Goal: Transaction & Acquisition: Book appointment/travel/reservation

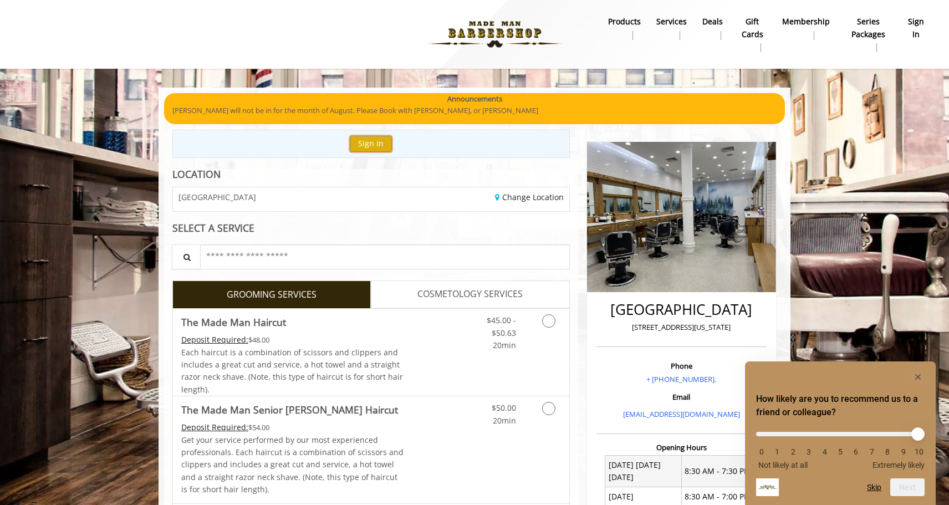
click at [384, 147] on button "Sign In" at bounding box center [371, 144] width 42 height 16
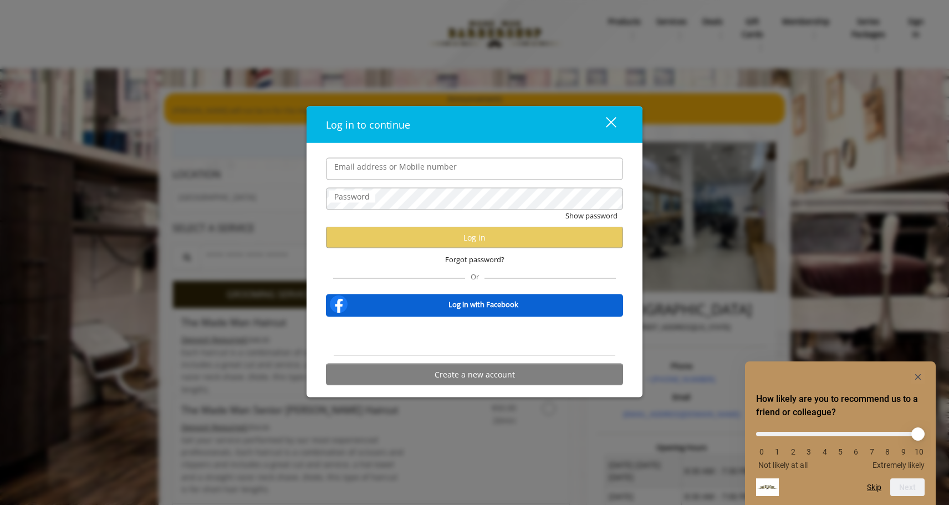
type input "**********"
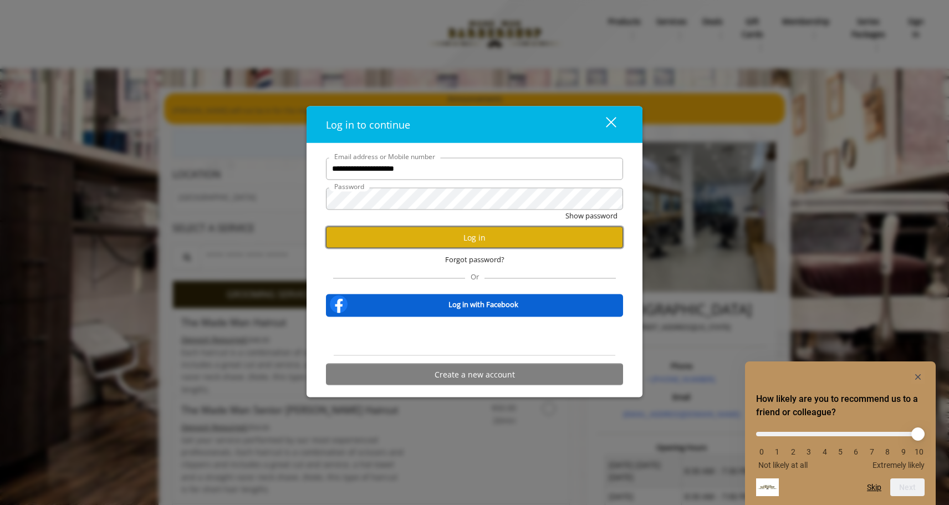
click at [423, 238] on button "Log in" at bounding box center [474, 238] width 297 height 22
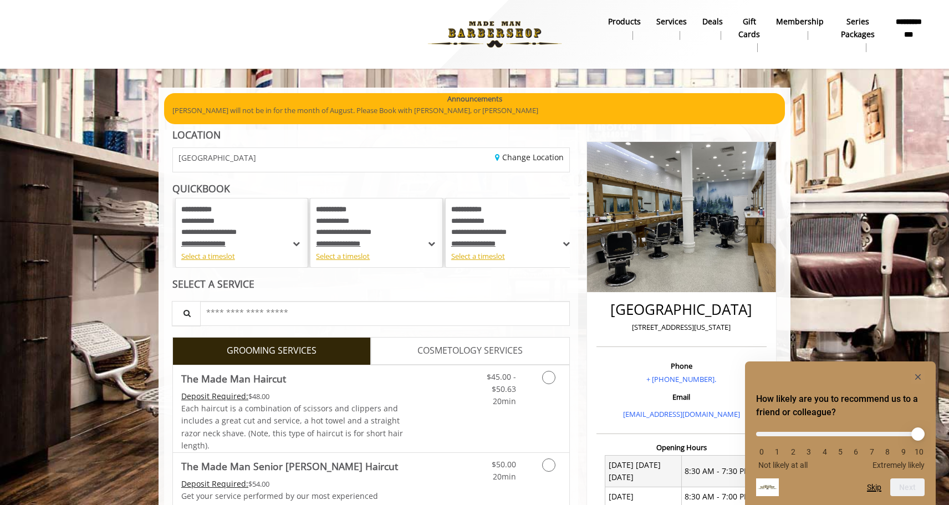
click at [873, 488] on button "Skip" at bounding box center [874, 487] width 14 height 9
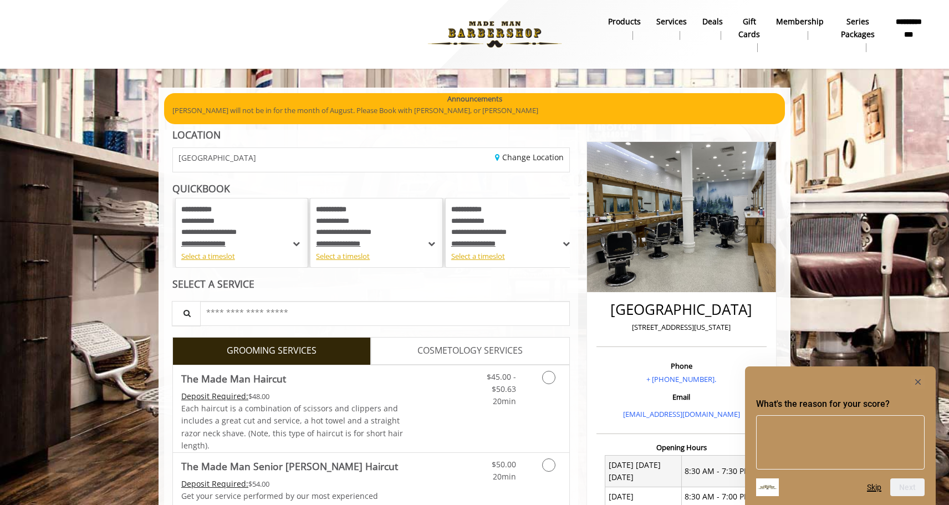
click at [873, 488] on button "Skip" at bounding box center [874, 487] width 14 height 9
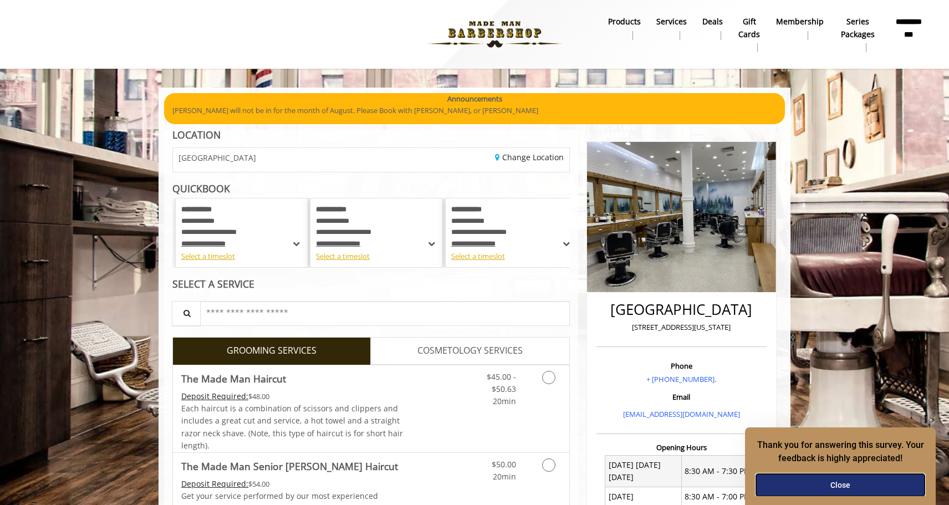
click at [862, 485] on button "Close" at bounding box center [840, 485] width 168 height 22
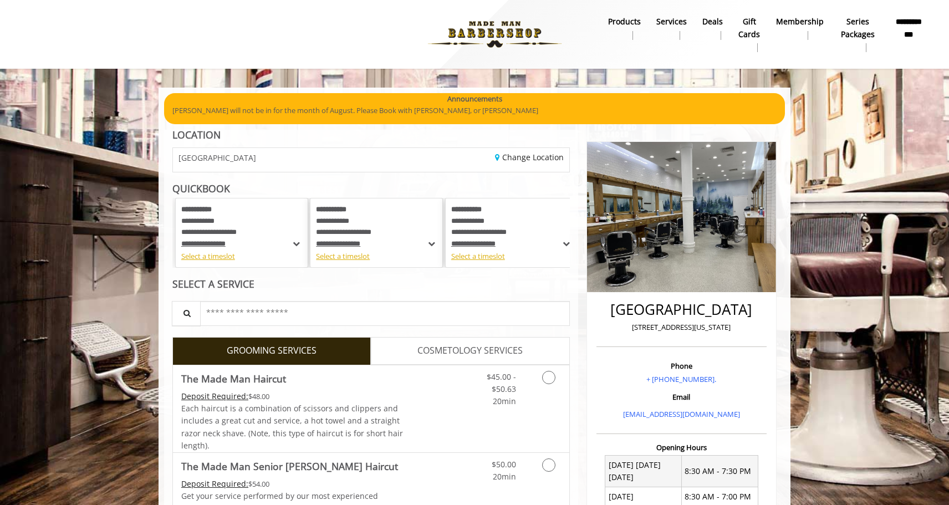
click at [296, 243] on span at bounding box center [296, 244] width 11 height 12
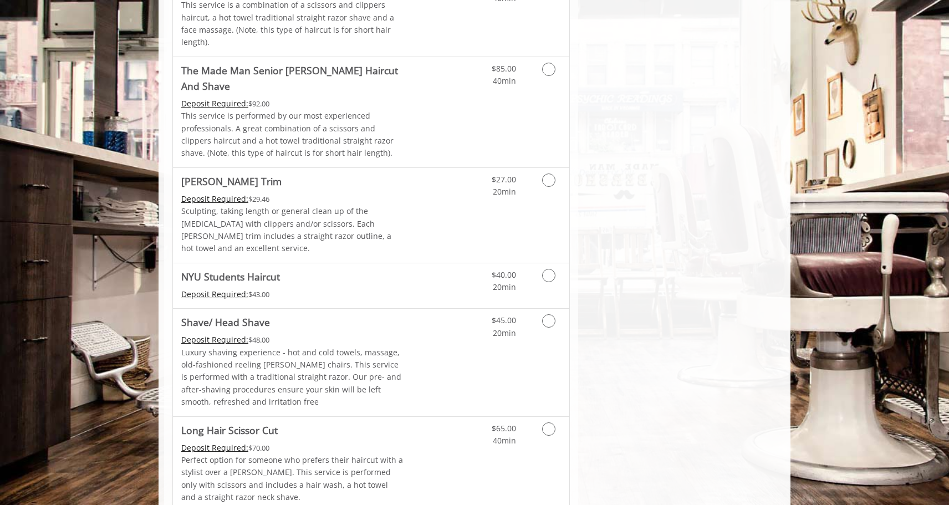
scroll to position [1753, 0]
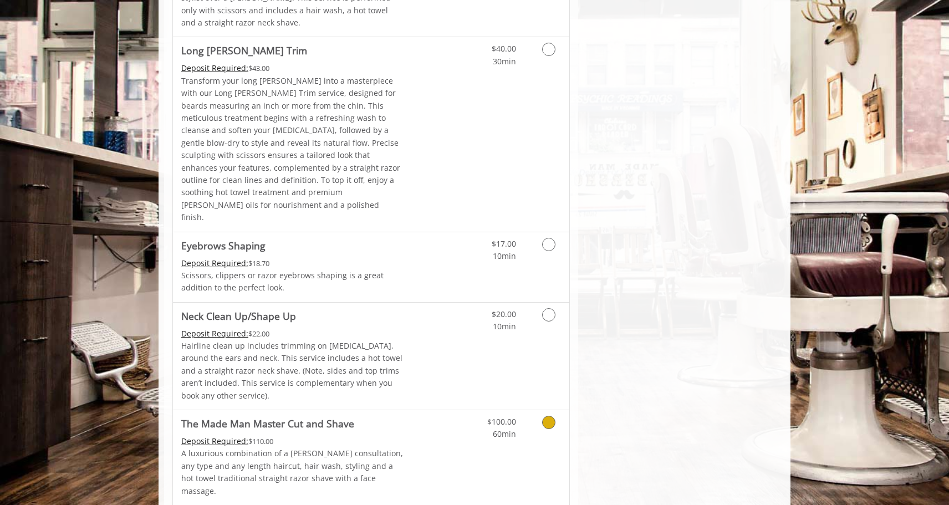
click at [407, 410] on link "Discounted Price" at bounding box center [437, 457] width 66 height 95
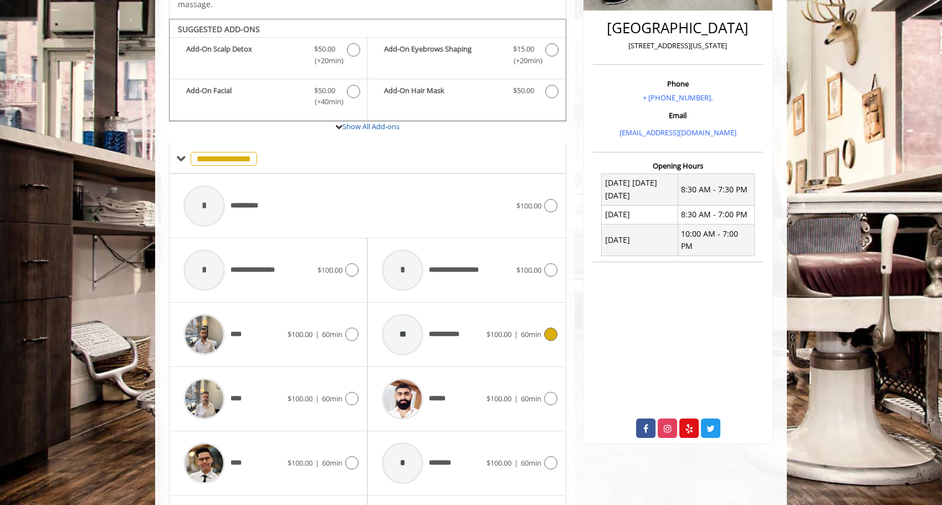
scroll to position [288, 0]
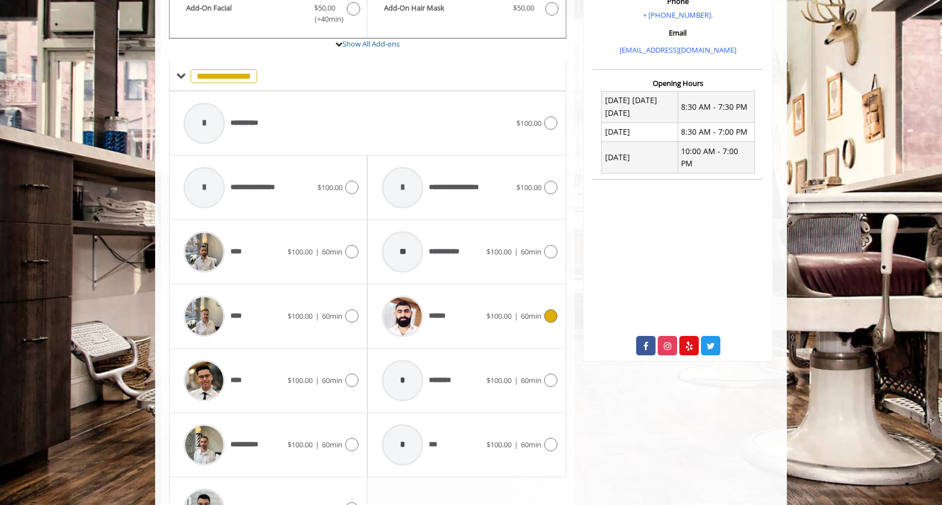
click at [450, 310] on span "******" at bounding box center [440, 316] width 23 height 12
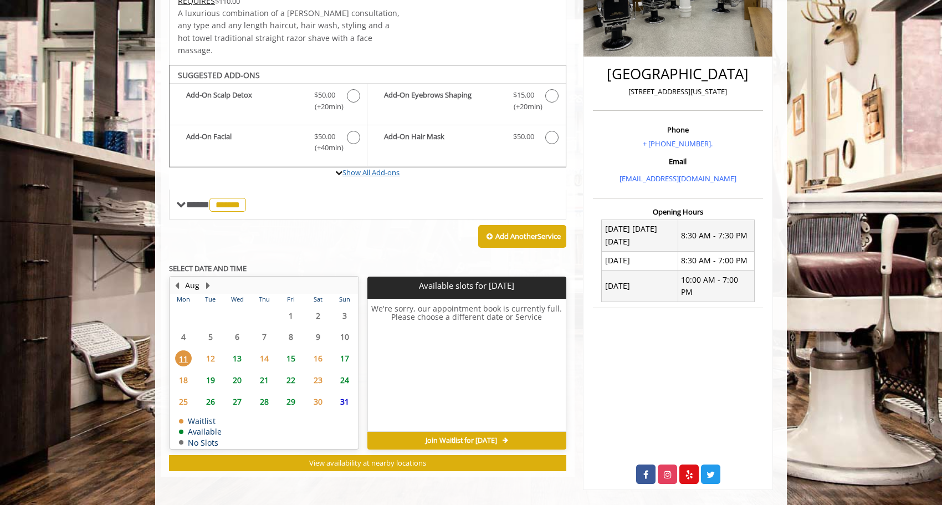
click at [347, 167] on link "Show All Add-ons" at bounding box center [370, 172] width 57 height 10
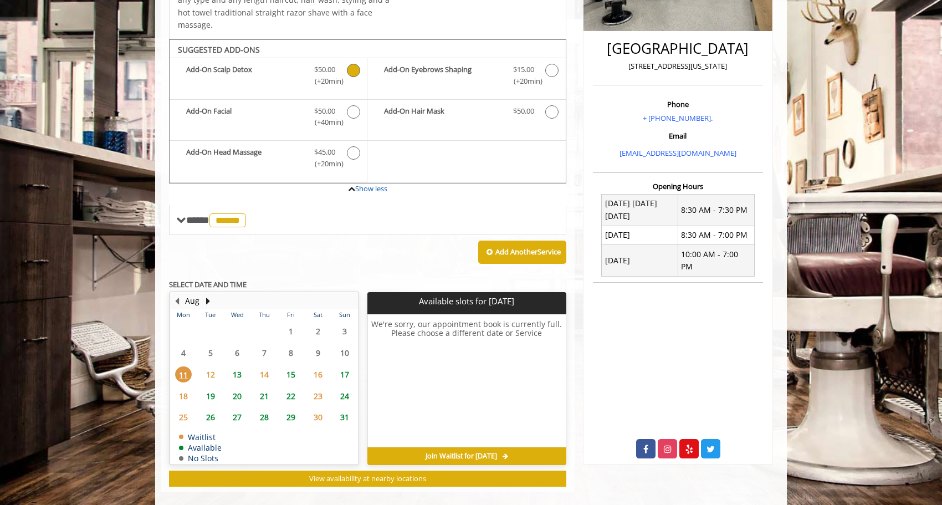
scroll to position [263, 0]
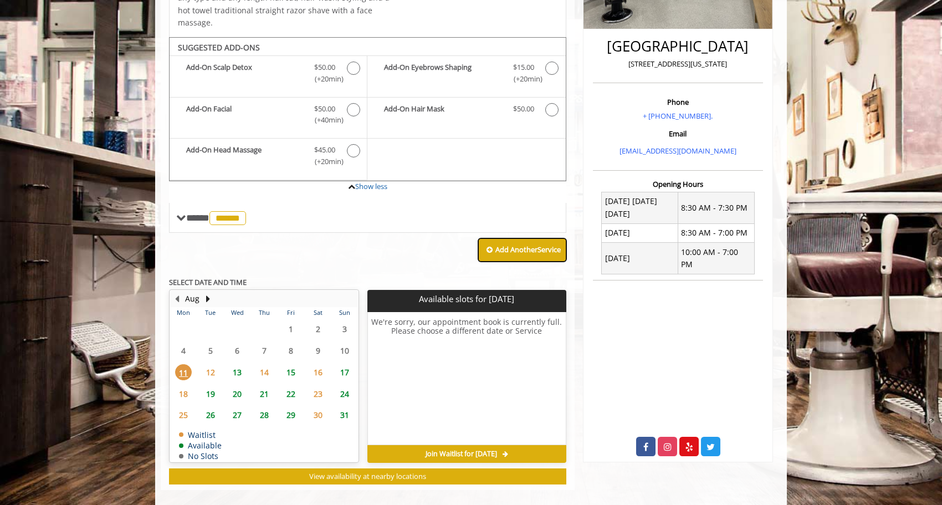
click at [506, 243] on button "Add Another Service" at bounding box center [522, 249] width 88 height 23
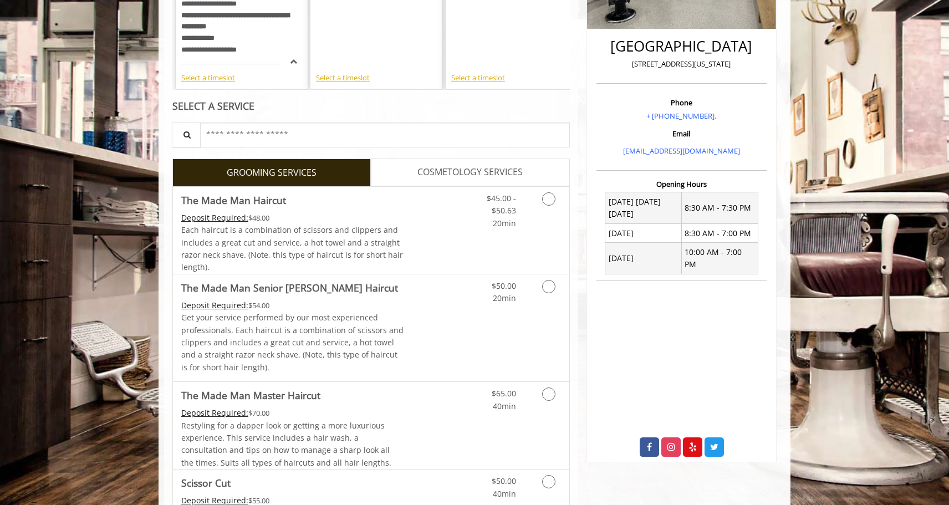
click at [421, 186] on link "COSMETOLOGY SERVICES" at bounding box center [470, 172] width 198 height 28
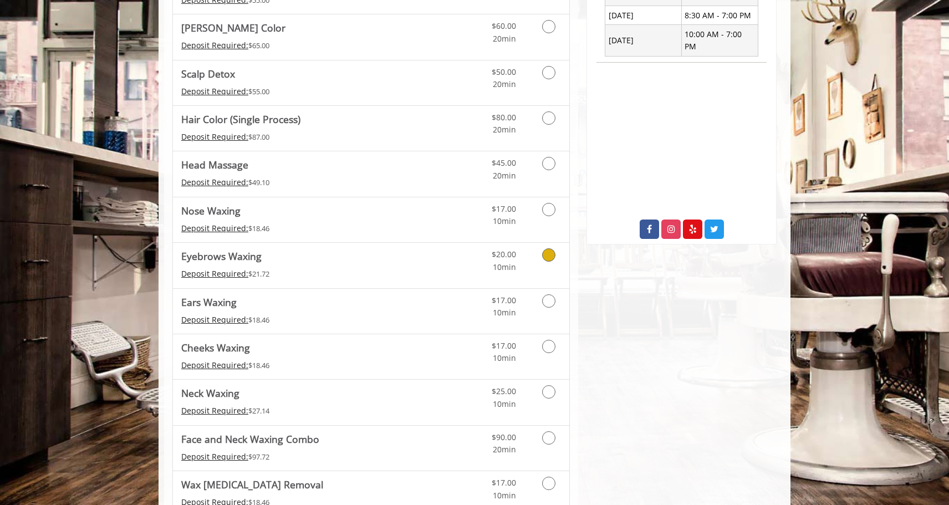
scroll to position [479, 0]
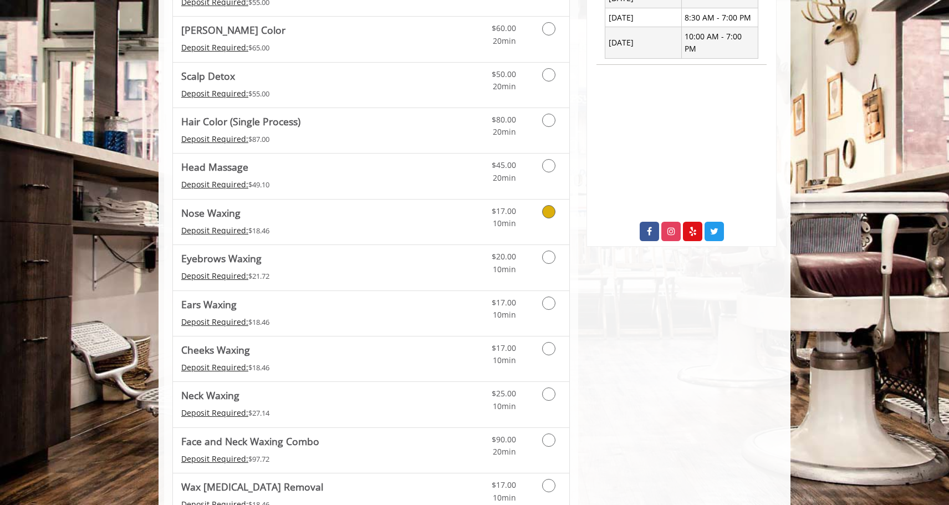
click at [552, 227] on link "Cosmetology services" at bounding box center [547, 214] width 28 height 30
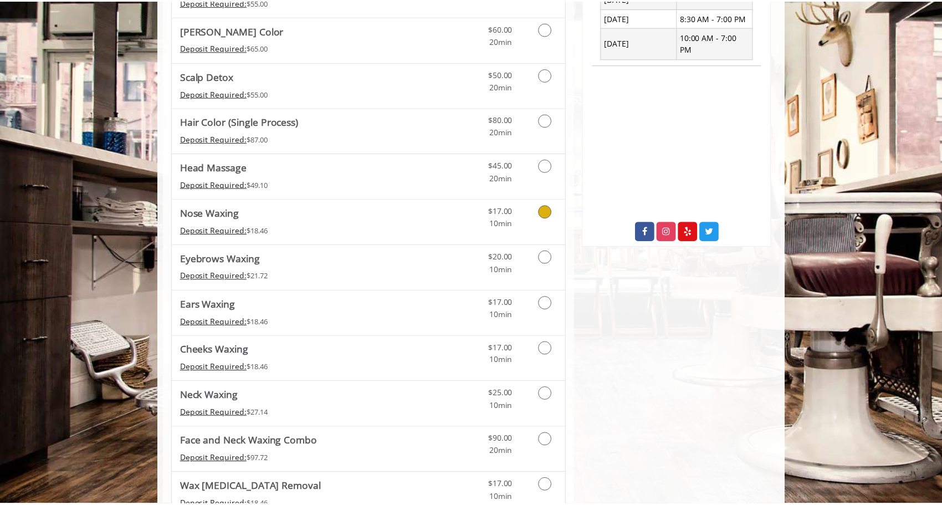
scroll to position [236, 0]
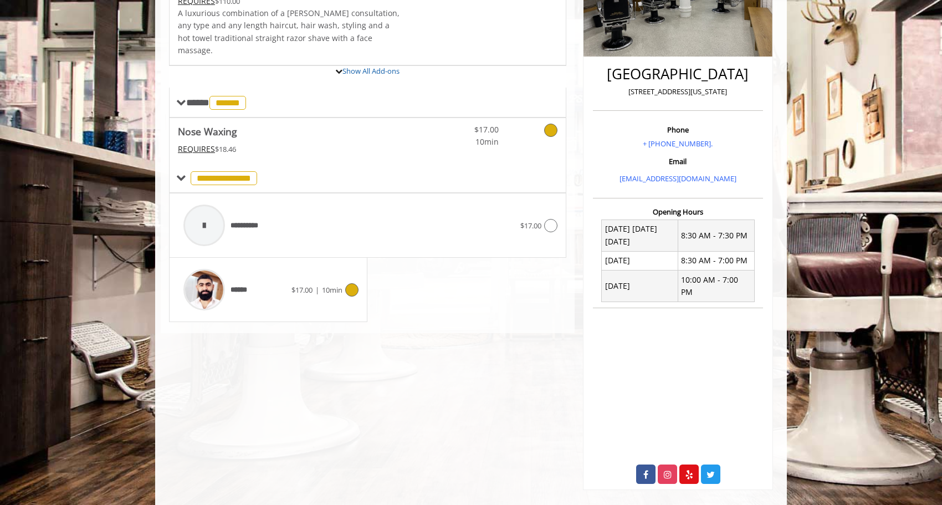
click at [268, 279] on div "******" at bounding box center [235, 289] width 114 height 53
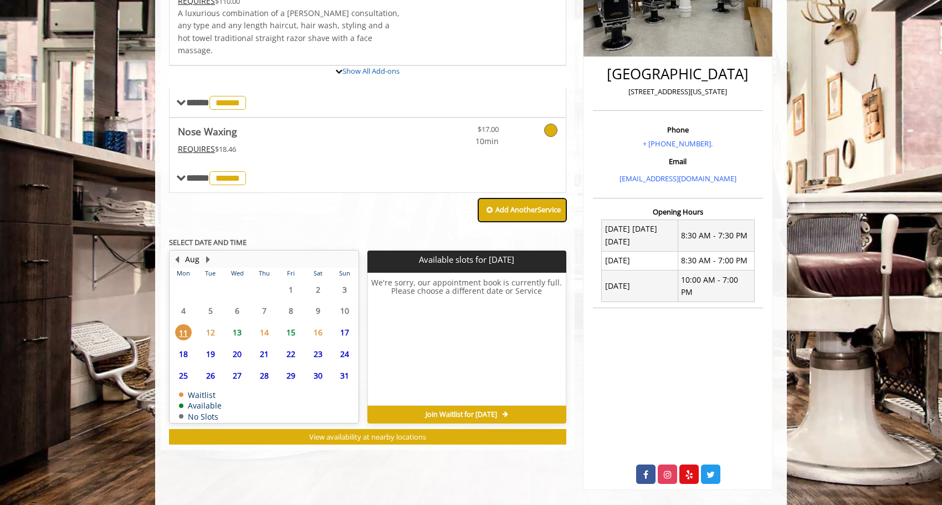
click at [513, 204] on b "Add Another Service" at bounding box center [527, 209] width 65 height 10
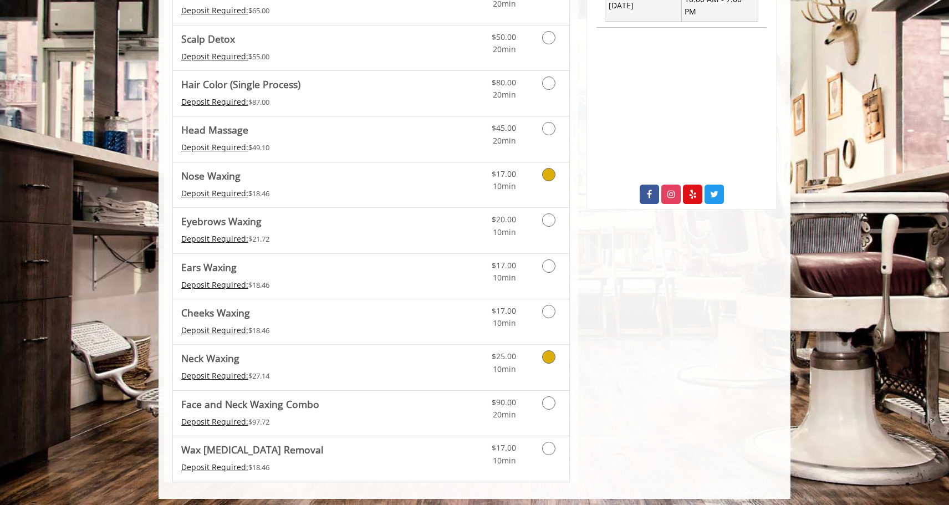
scroll to position [527, 0]
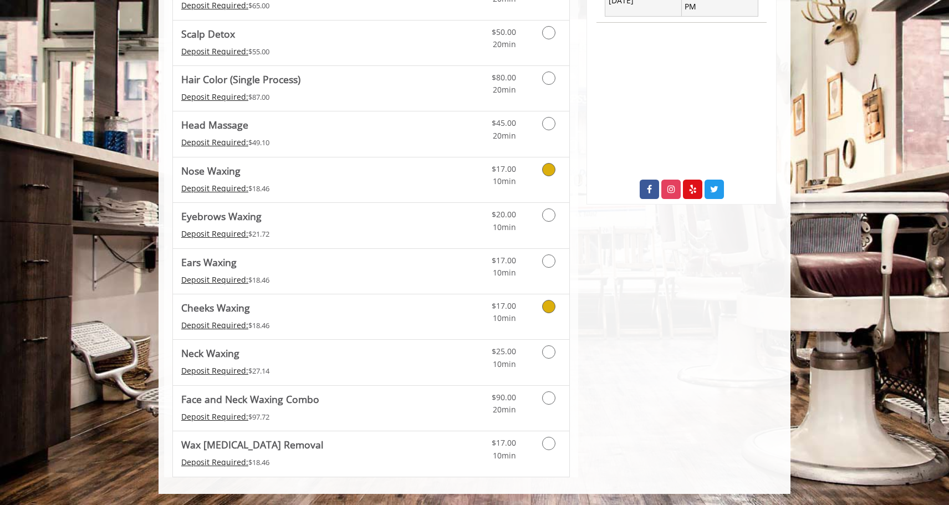
click at [406, 314] on link "Discounted Price" at bounding box center [437, 316] width 66 height 45
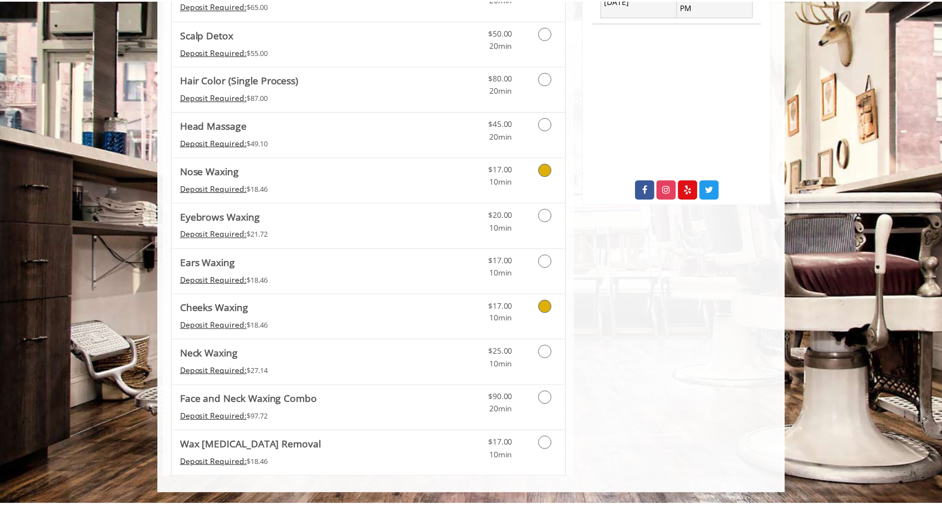
scroll to position [236, 0]
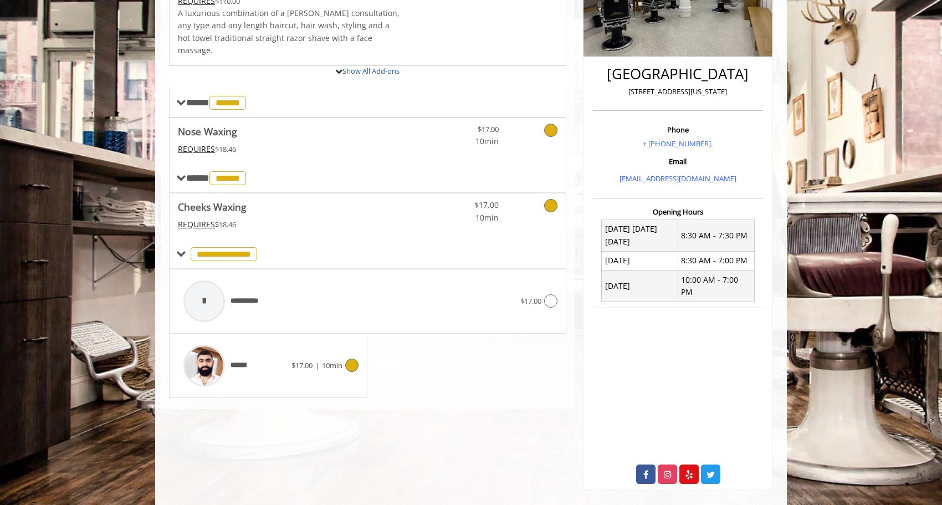
click at [295, 372] on div "****** $17.00 | 10min" at bounding box center [268, 365] width 181 height 53
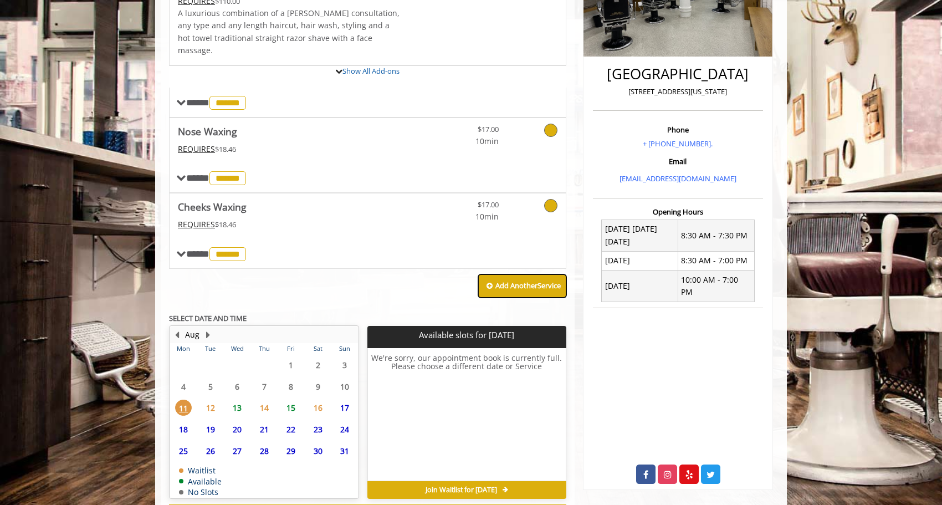
click at [531, 280] on b "Add Another Service" at bounding box center [527, 285] width 65 height 10
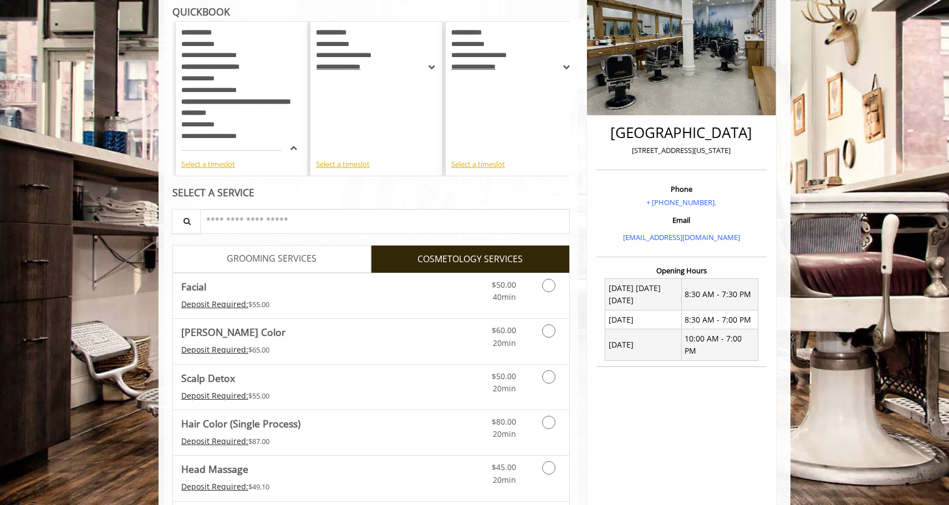
scroll to position [527, 0]
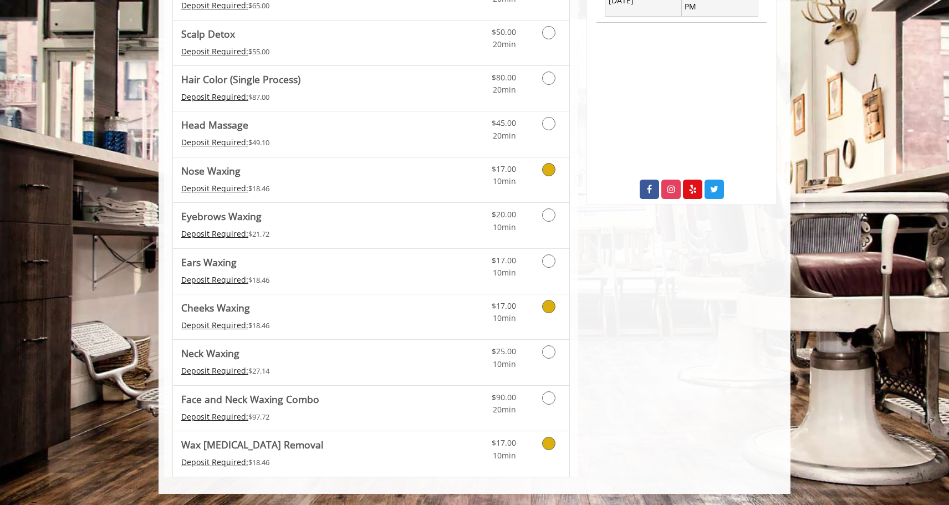
click at [281, 445] on Removal "Wax Blackhead Removal" at bounding box center [252, 445] width 142 height 16
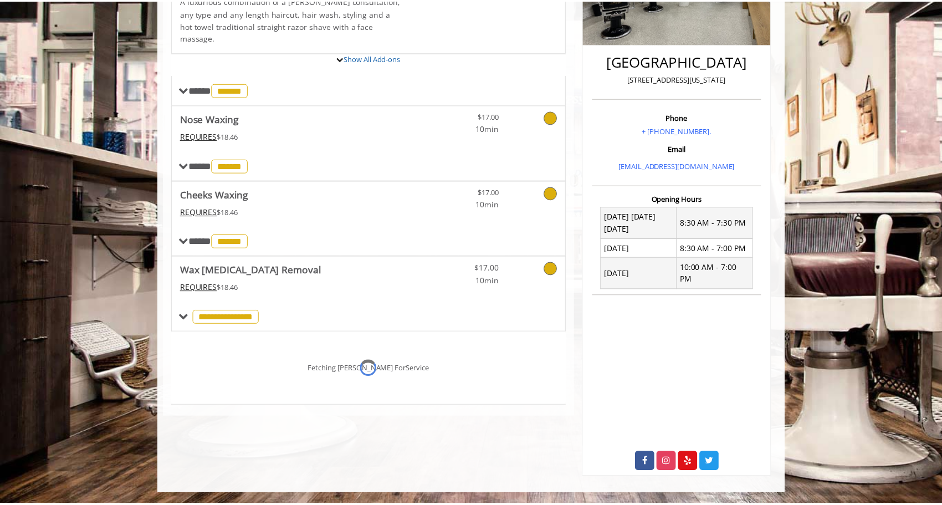
scroll to position [236, 0]
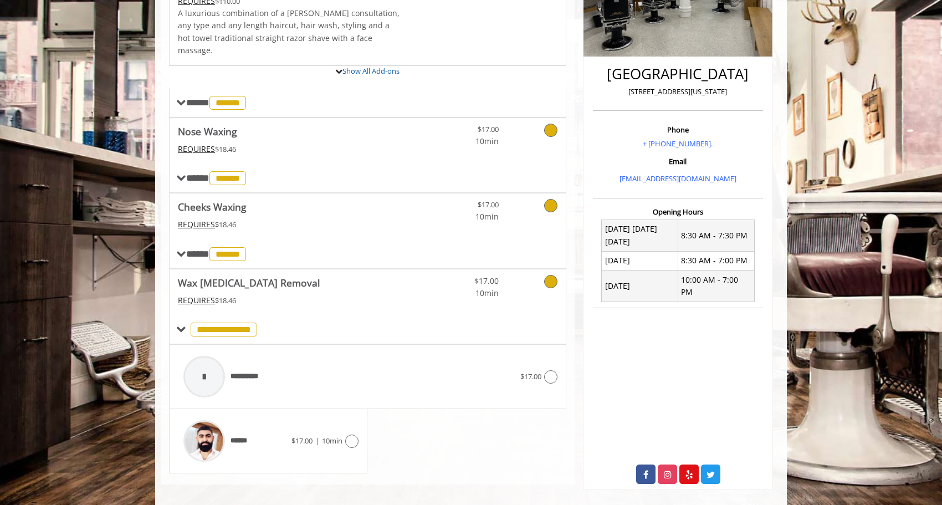
click at [550, 199] on icon at bounding box center [550, 205] width 13 height 13
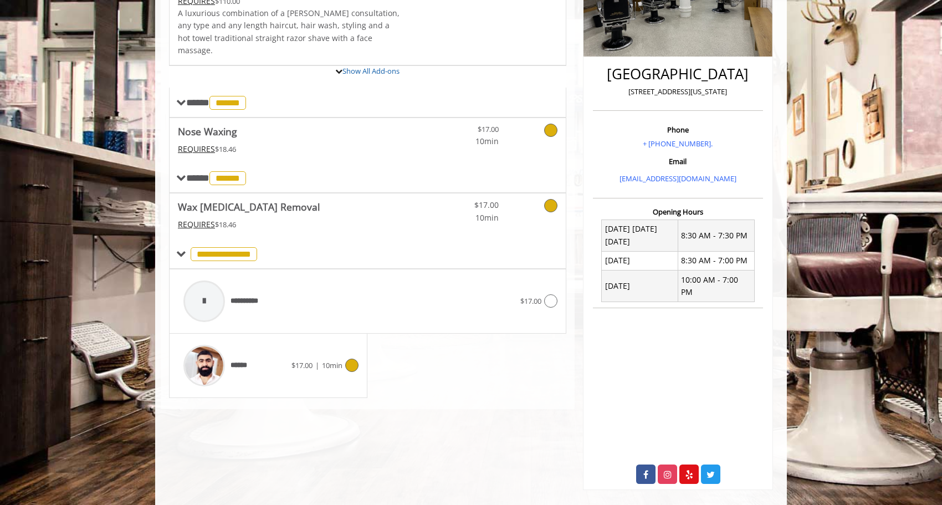
click at [350, 359] on icon at bounding box center [351, 365] width 13 height 13
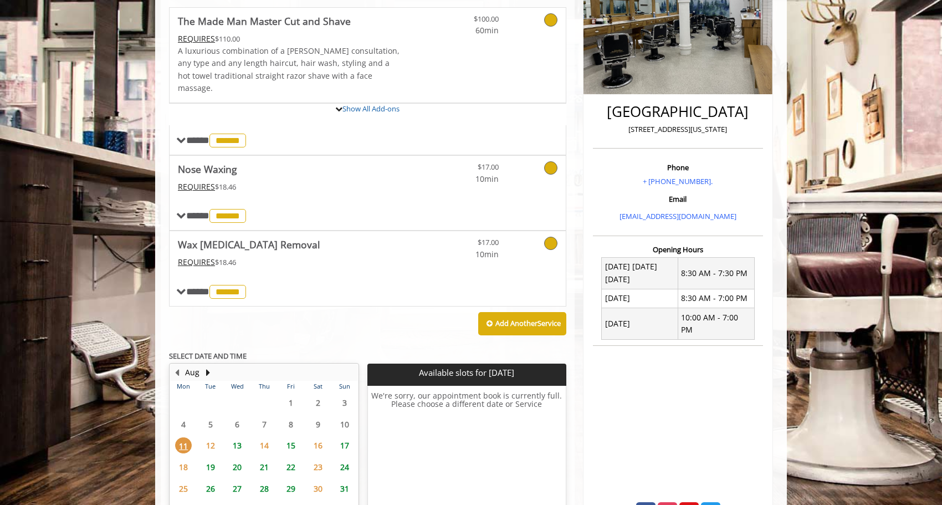
scroll to position [270, 0]
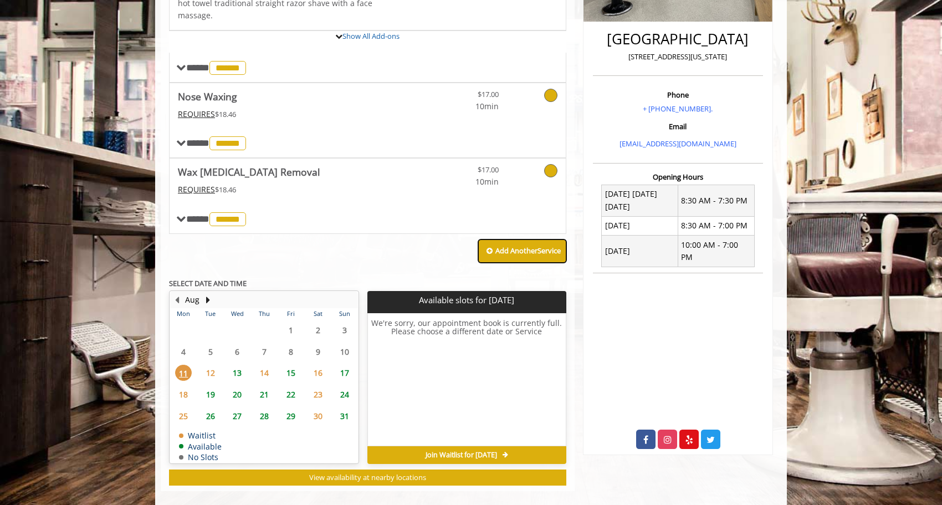
click at [531, 245] on b "Add Another Service" at bounding box center [527, 250] width 65 height 10
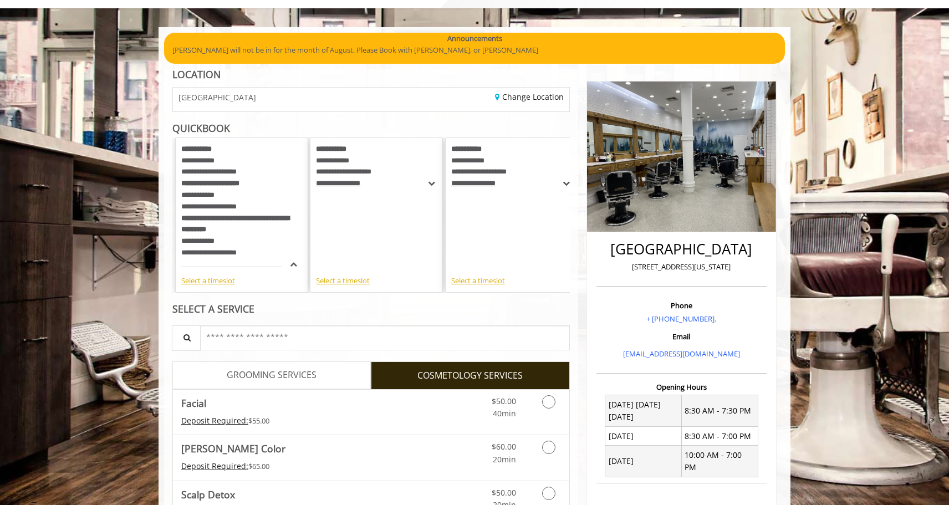
scroll to position [51, 0]
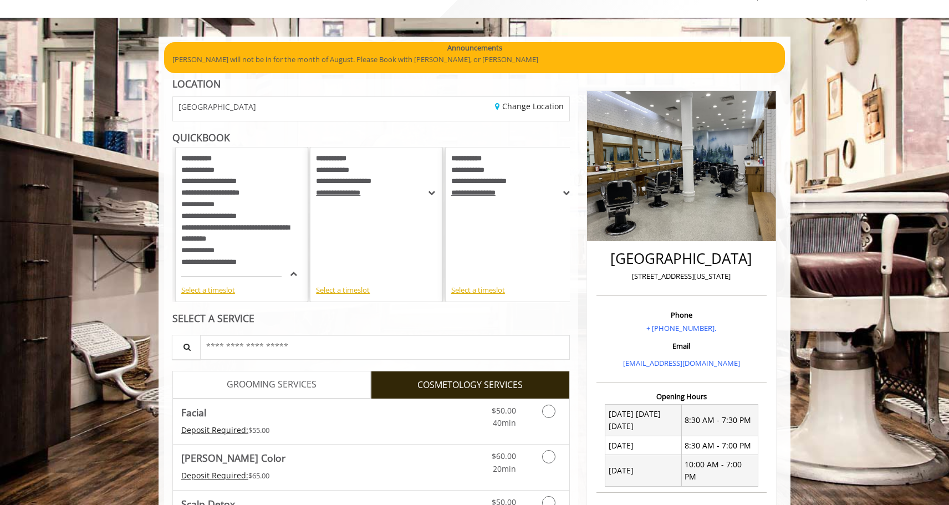
click at [242, 386] on span "GROOMING SERVICES" at bounding box center [272, 384] width 90 height 14
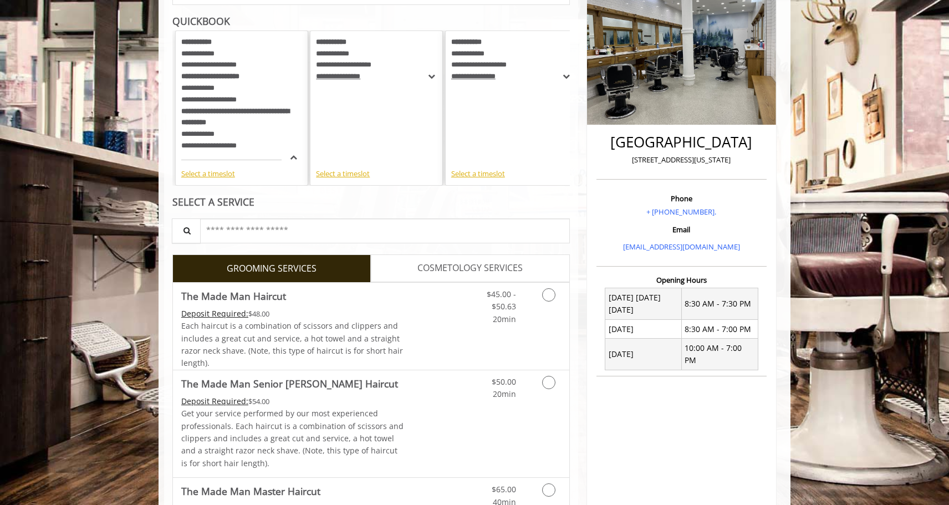
scroll to position [166, 0]
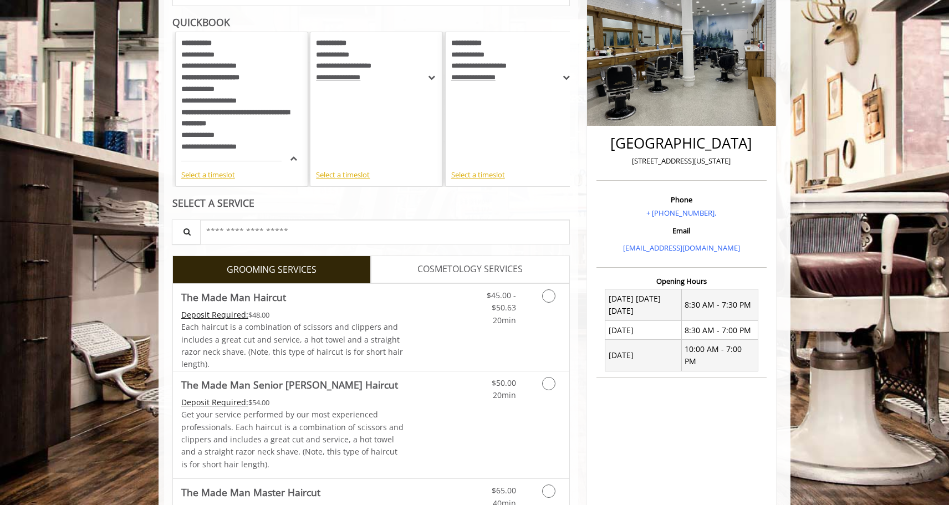
click at [437, 268] on span "COSMETOLOGY SERVICES" at bounding box center [469, 269] width 105 height 14
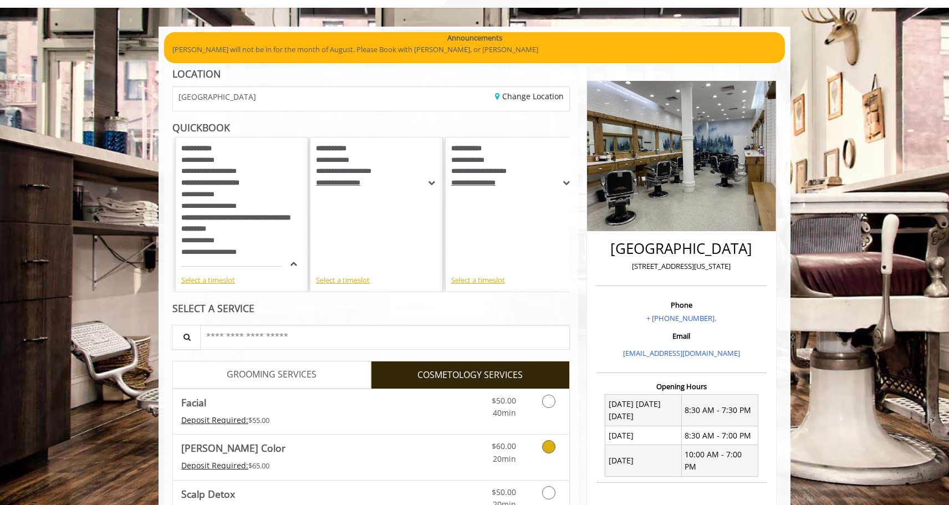
scroll to position [58, 0]
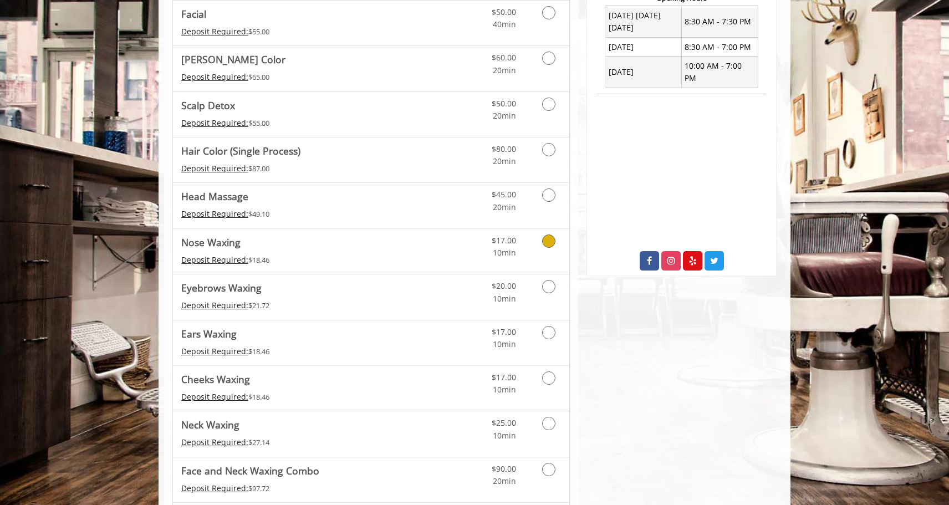
click at [432, 256] on link "Discounted Price" at bounding box center [437, 251] width 66 height 45
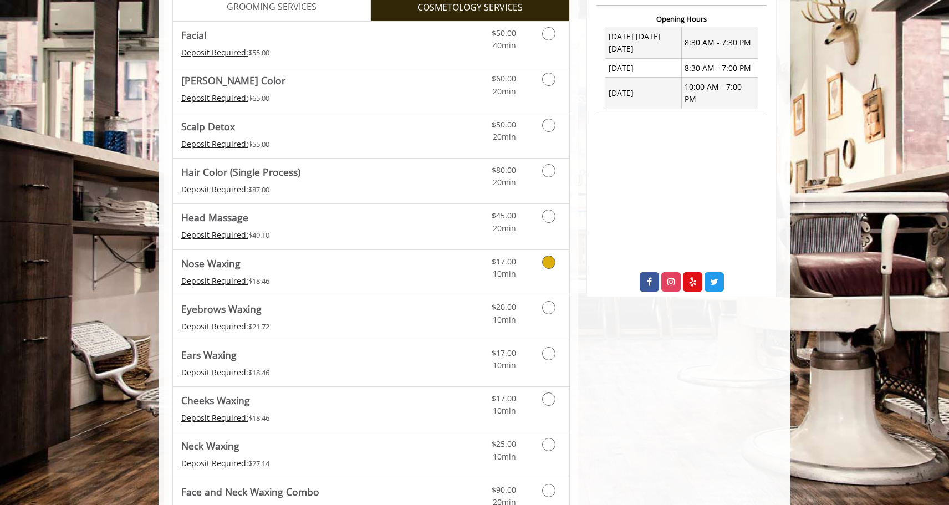
click at [421, 285] on link "Discounted Price" at bounding box center [437, 272] width 66 height 45
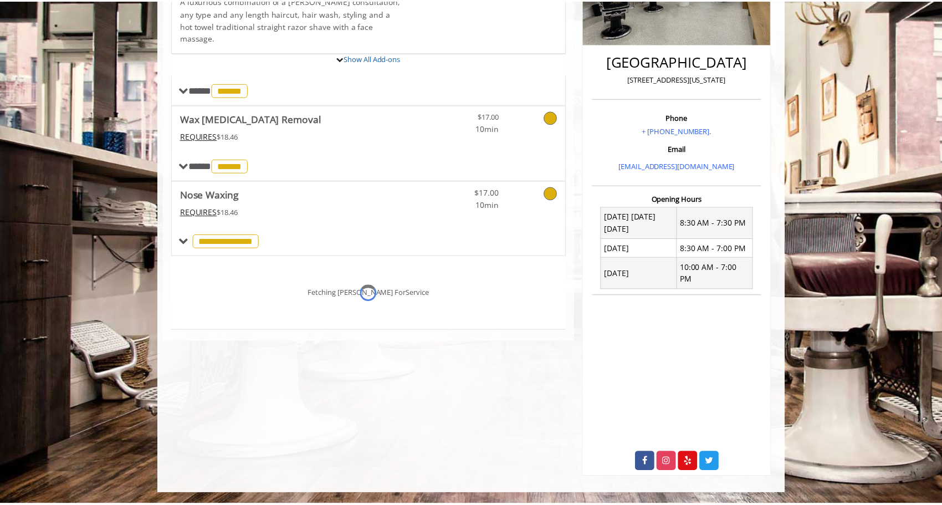
scroll to position [236, 0]
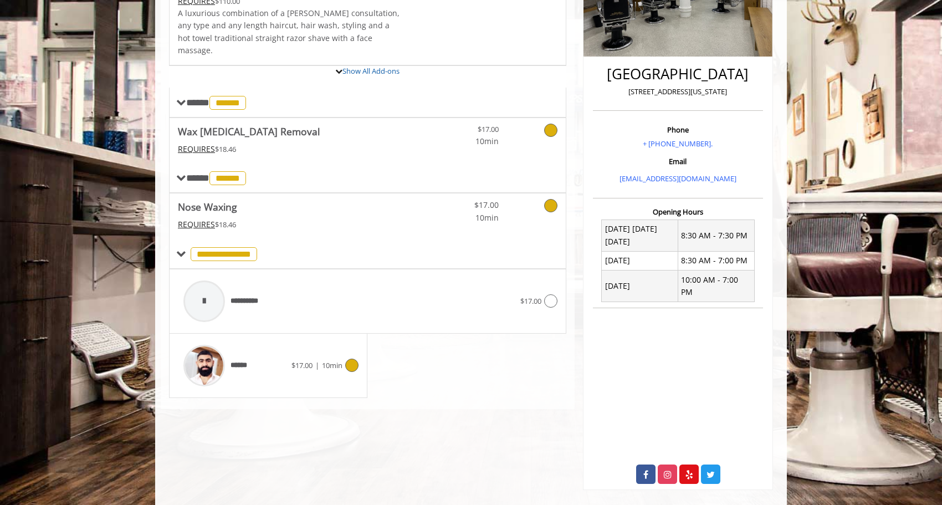
click at [314, 361] on div "****** $17.00 | 10min" at bounding box center [268, 365] width 181 height 53
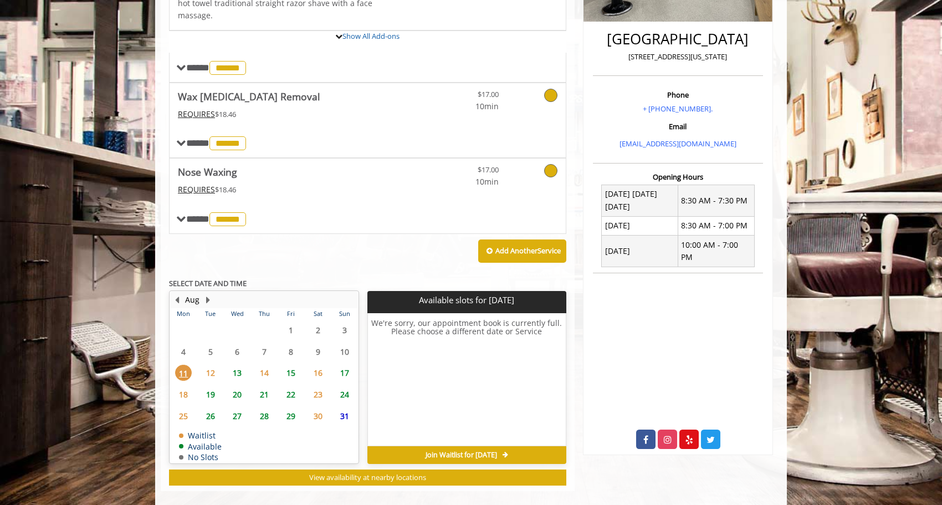
scroll to position [270, 0]
click at [238, 365] on span "13" at bounding box center [237, 373] width 17 height 16
click at [292, 386] on span "22" at bounding box center [291, 394] width 17 height 16
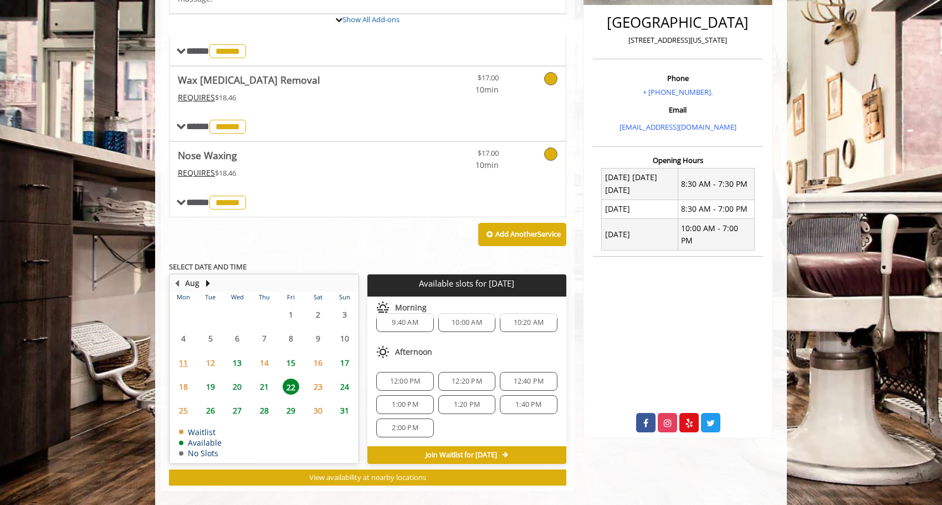
scroll to position [12, 0]
click at [212, 402] on span "26" at bounding box center [210, 410] width 17 height 16
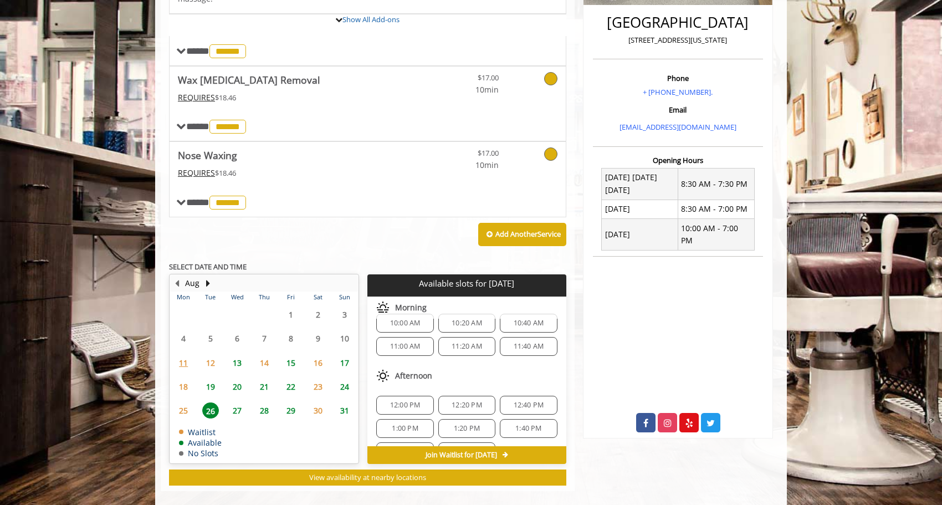
scroll to position [14, 0]
click at [423, 339] on div "11:00 AM" at bounding box center [404, 345] width 57 height 19
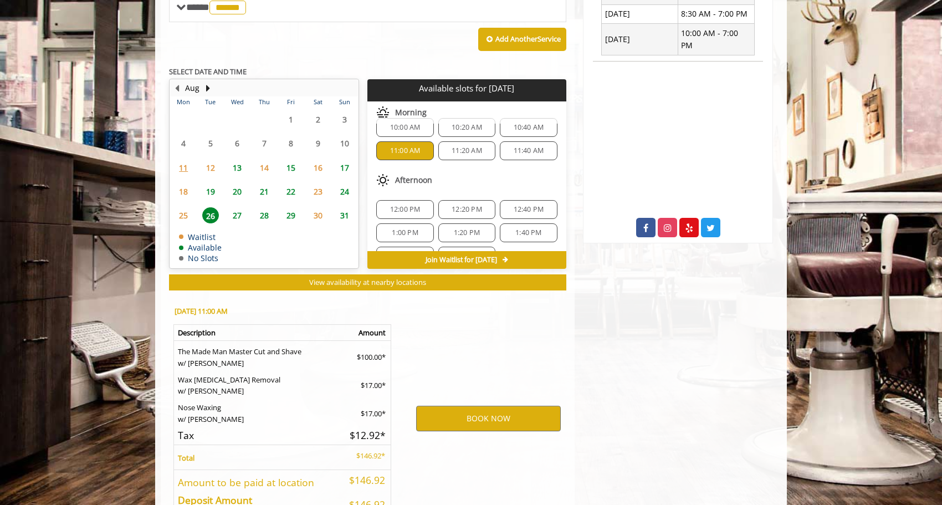
scroll to position [544, 0]
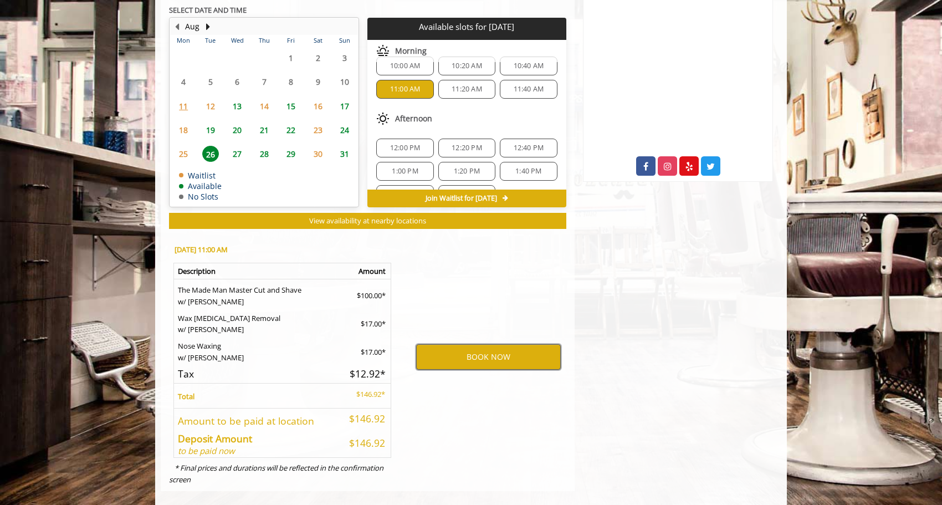
click at [451, 347] on button "BOOK NOW" at bounding box center [488, 356] width 145 height 25
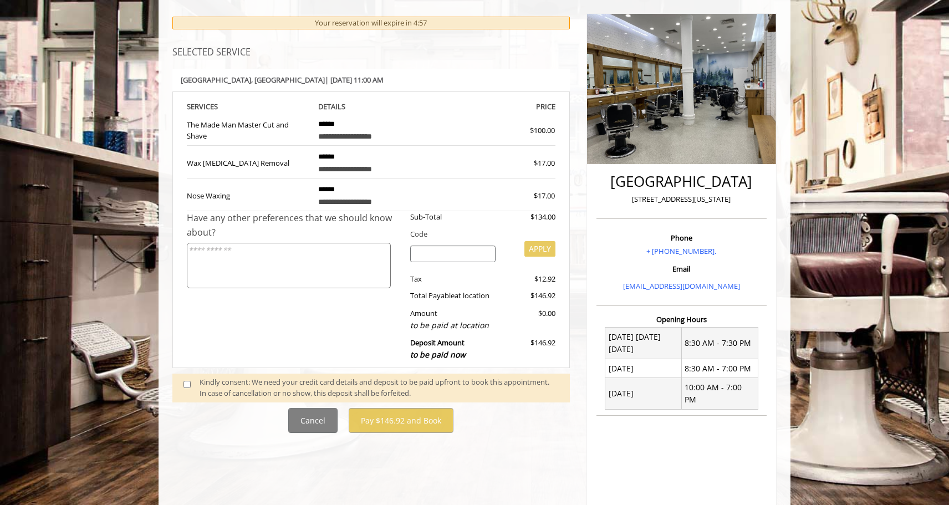
scroll to position [127, 0]
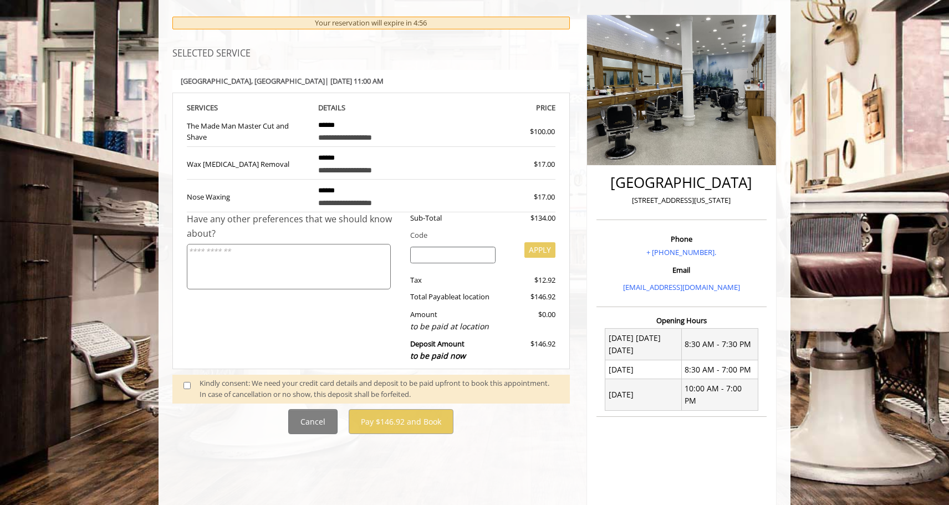
click at [275, 386] on div "Kindly consent: We need your credit card details and deposit to be paid upfront…" at bounding box center [378, 388] width 359 height 23
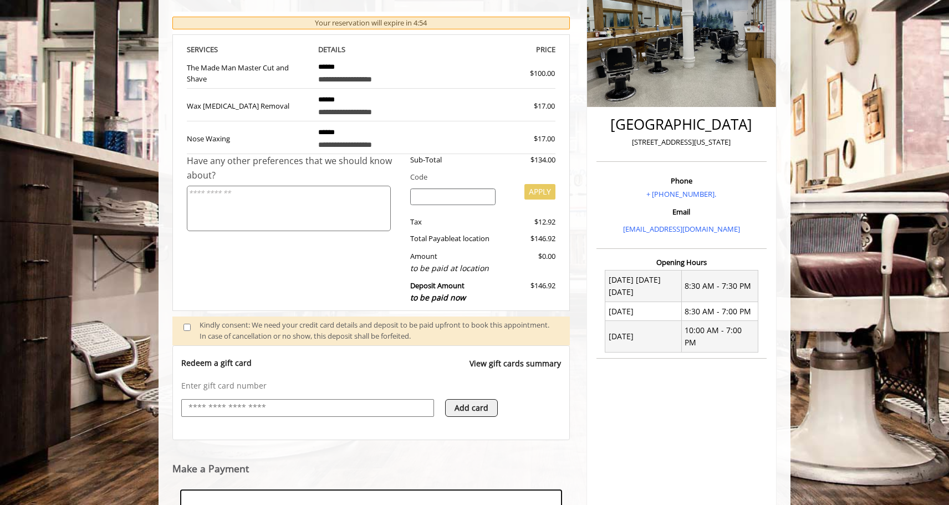
scroll to position [355, 0]
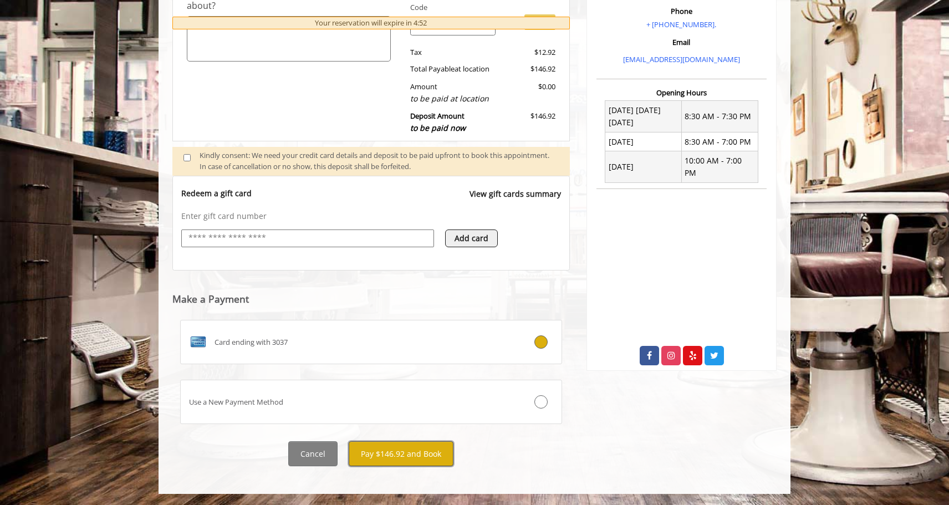
click at [435, 457] on button "Pay $146.92 and Book" at bounding box center [401, 453] width 105 height 25
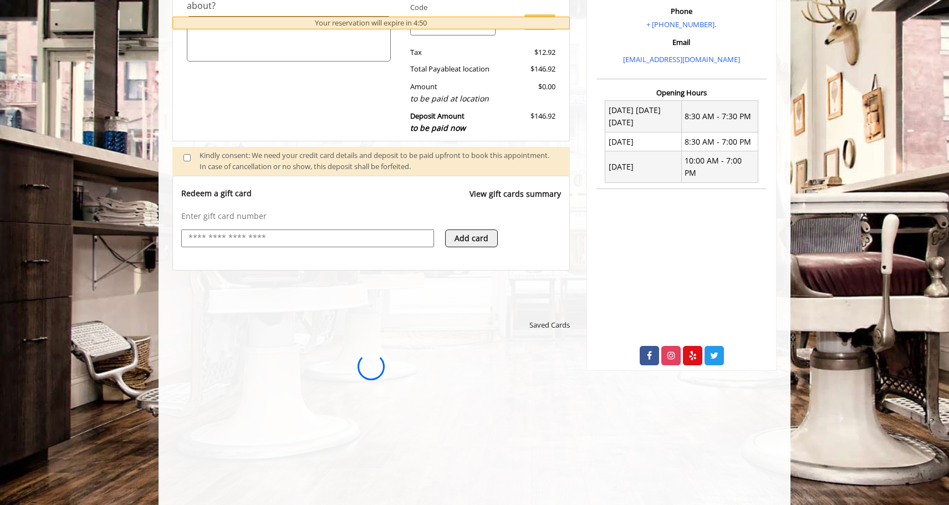
scroll to position [0, 0]
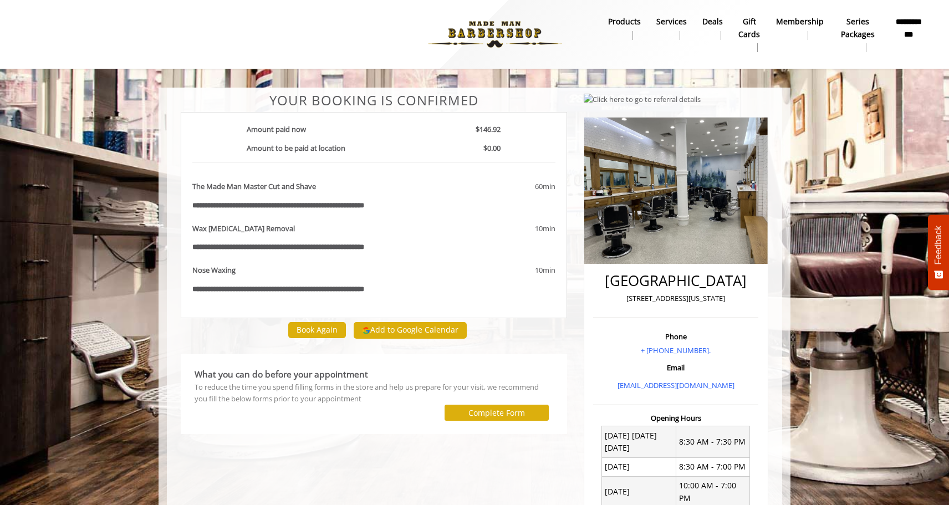
click at [519, 31] on img at bounding box center [494, 34] width 152 height 61
